Goal: Use online tool/utility: Utilize a website feature to perform a specific function

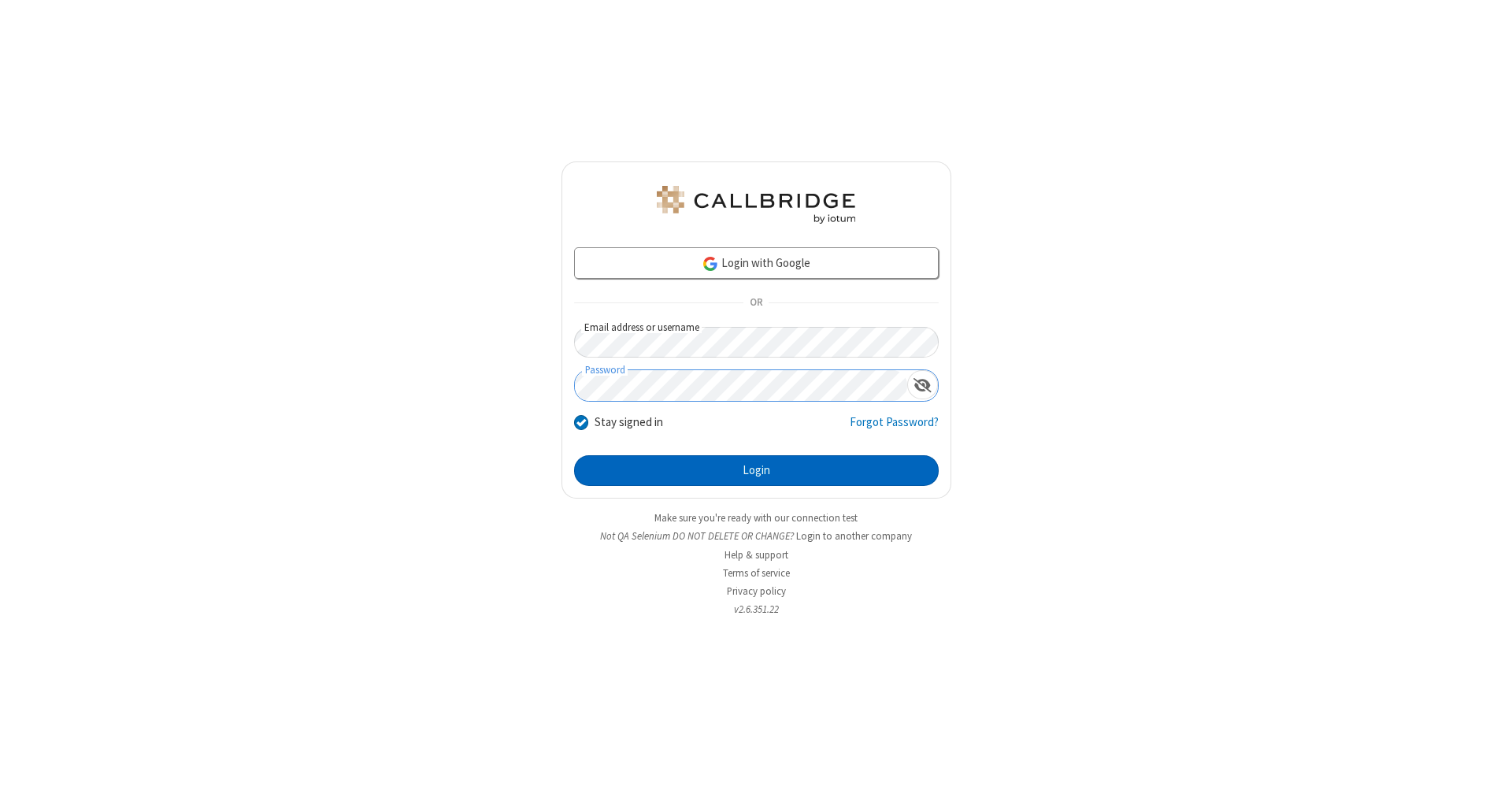
click at [756, 471] on button "Login" at bounding box center [756, 471] width 365 height 31
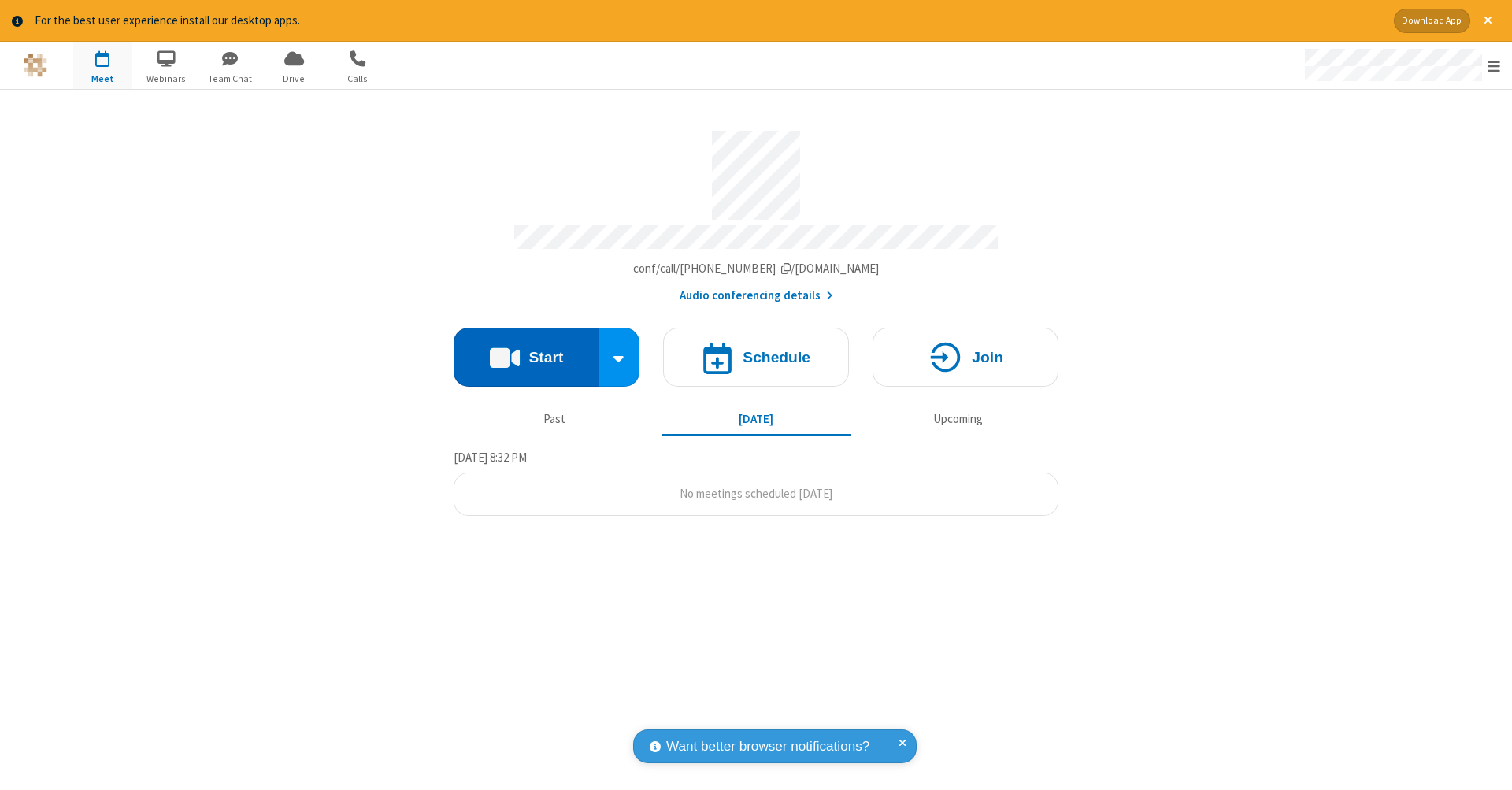
click at [526, 349] on button "Start" at bounding box center [527, 357] width 146 height 59
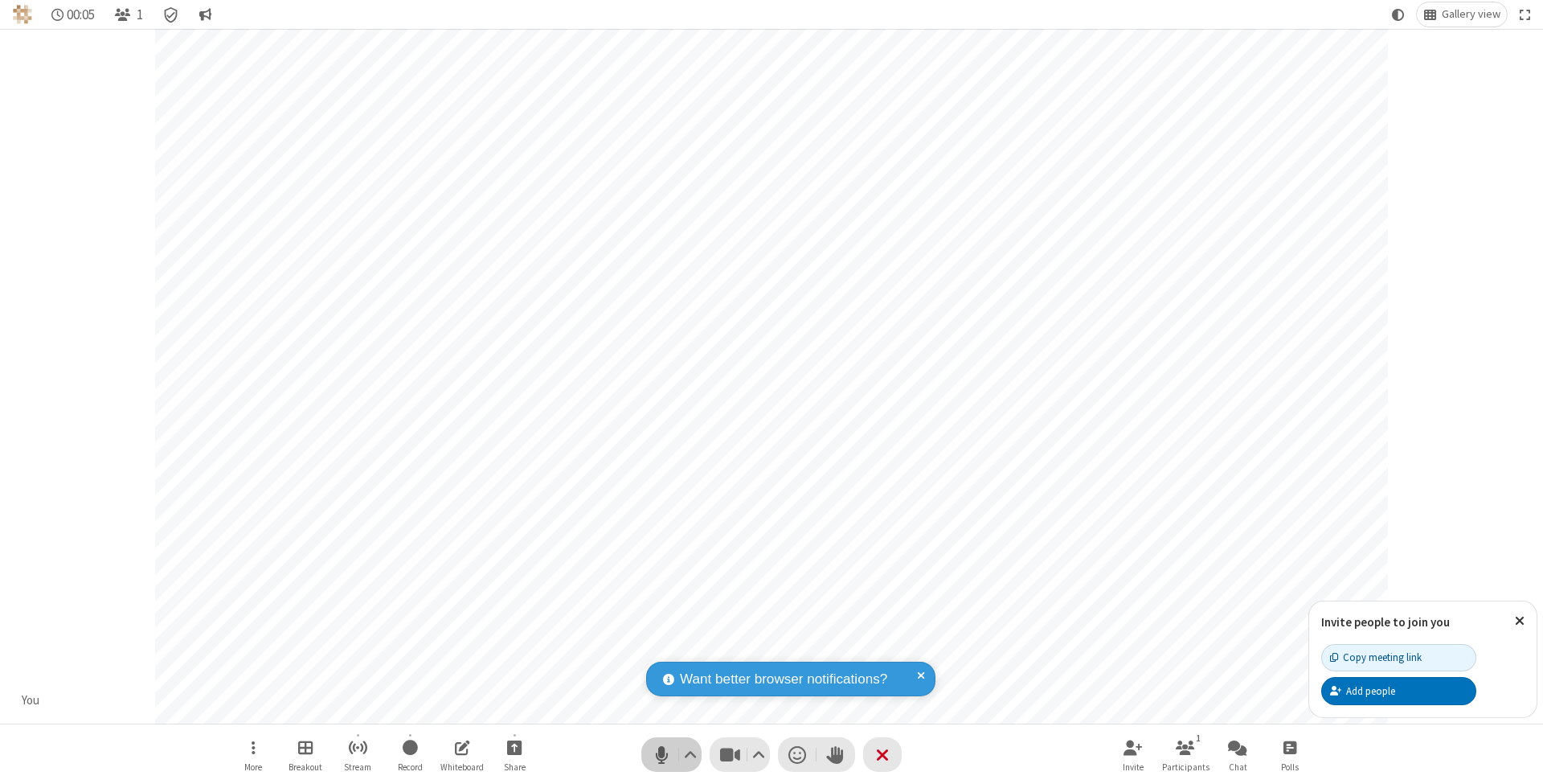
click at [662, 754] on span "Mute (⌘+Shift+A)" at bounding box center [661, 754] width 24 height 24
click at [662, 754] on span "Unmute (⌘+Shift+A)" at bounding box center [661, 754] width 24 height 24
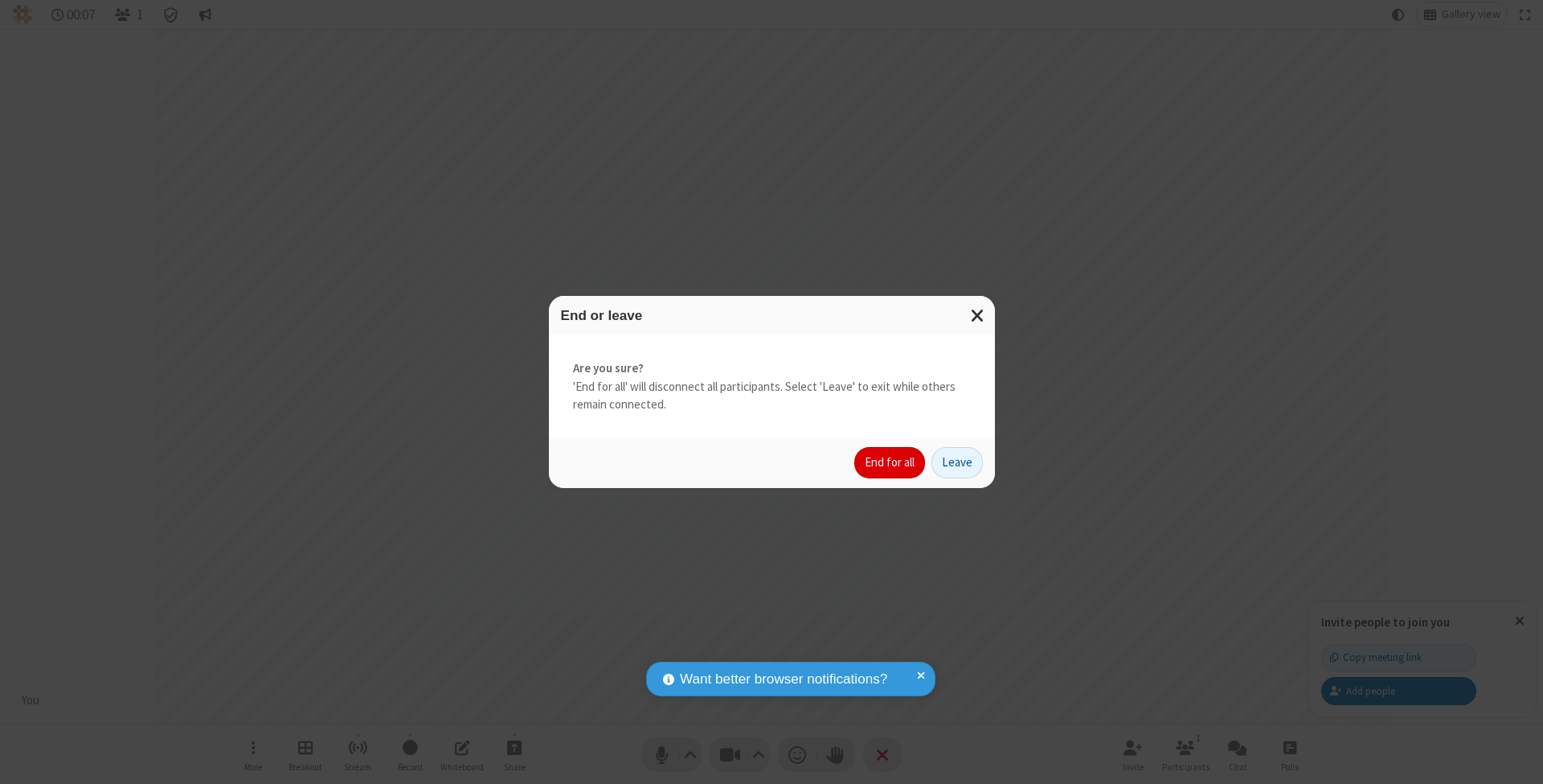
click at [891, 462] on button "End for all" at bounding box center [890, 462] width 71 height 32
